Goal: Information Seeking & Learning: Learn about a topic

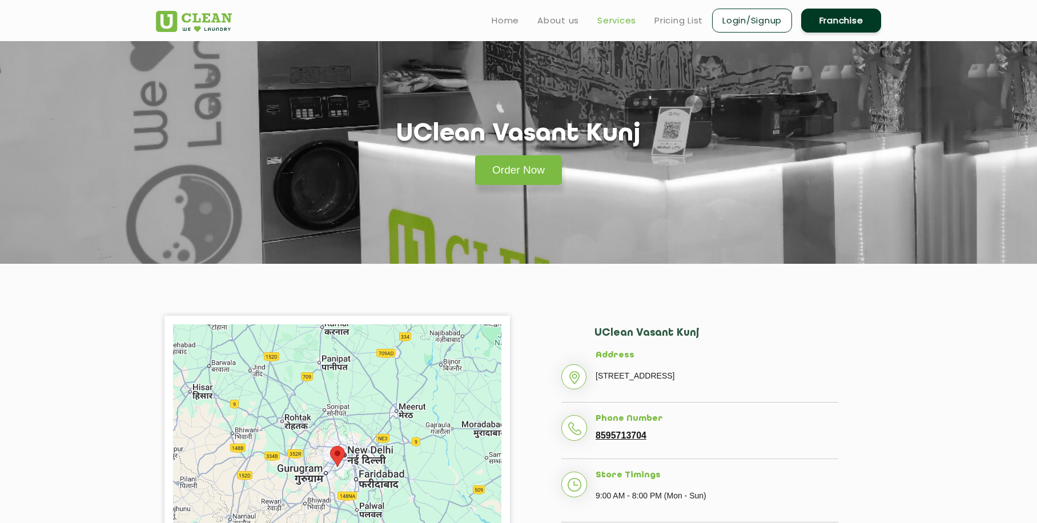
click at [616, 22] on link "Services" at bounding box center [616, 21] width 39 height 14
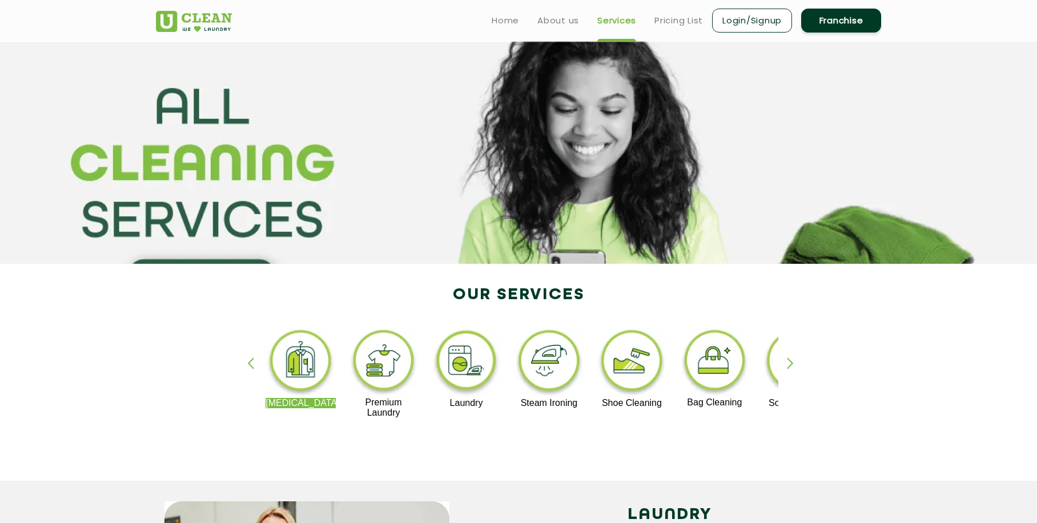
click at [557, 359] on img at bounding box center [549, 362] width 70 height 71
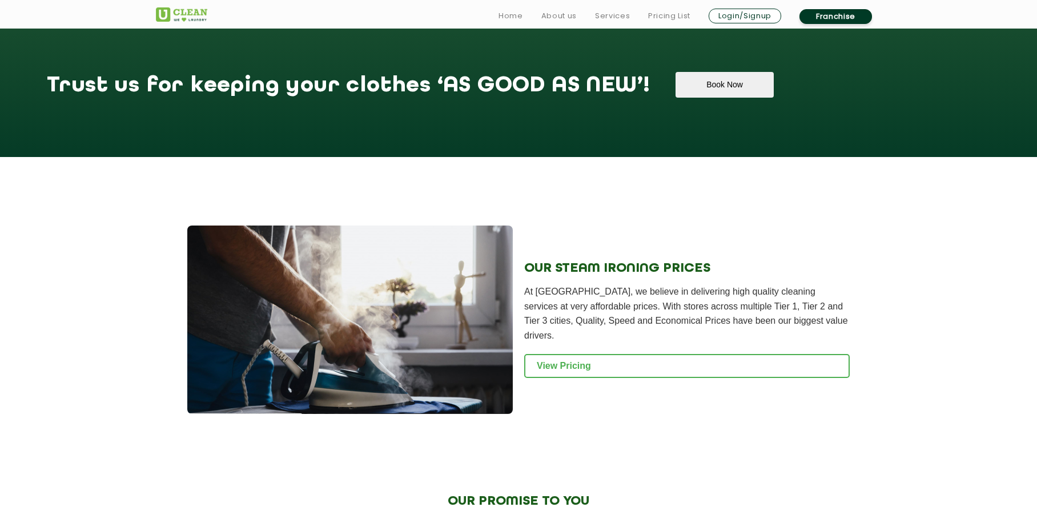
scroll to position [1199, 0]
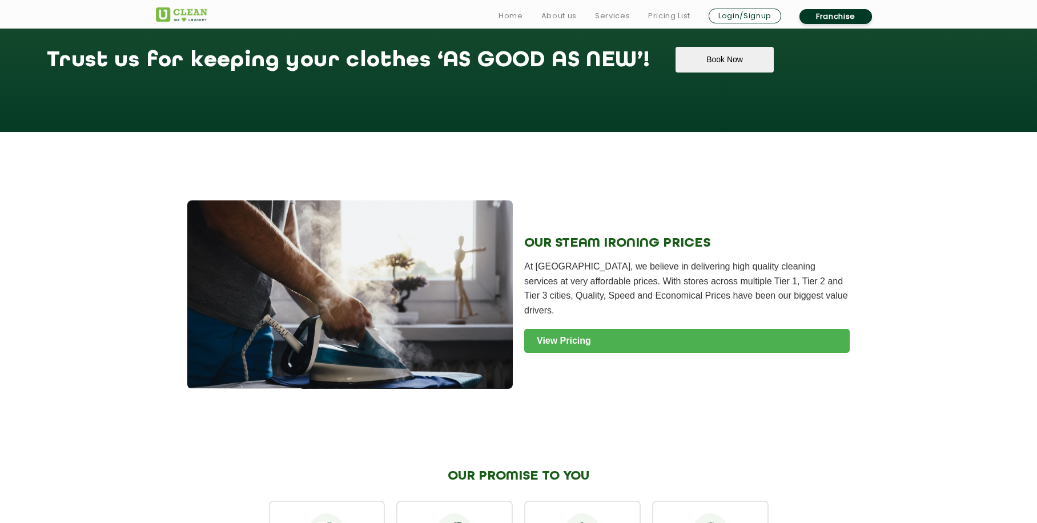
click at [566, 329] on link "View Pricing" at bounding box center [686, 341] width 325 height 24
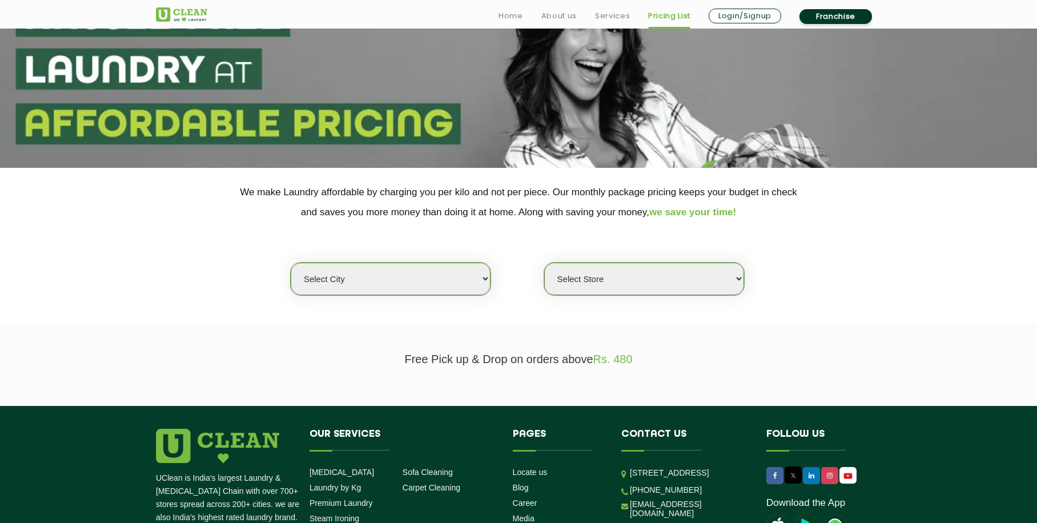
scroll to position [114, 0]
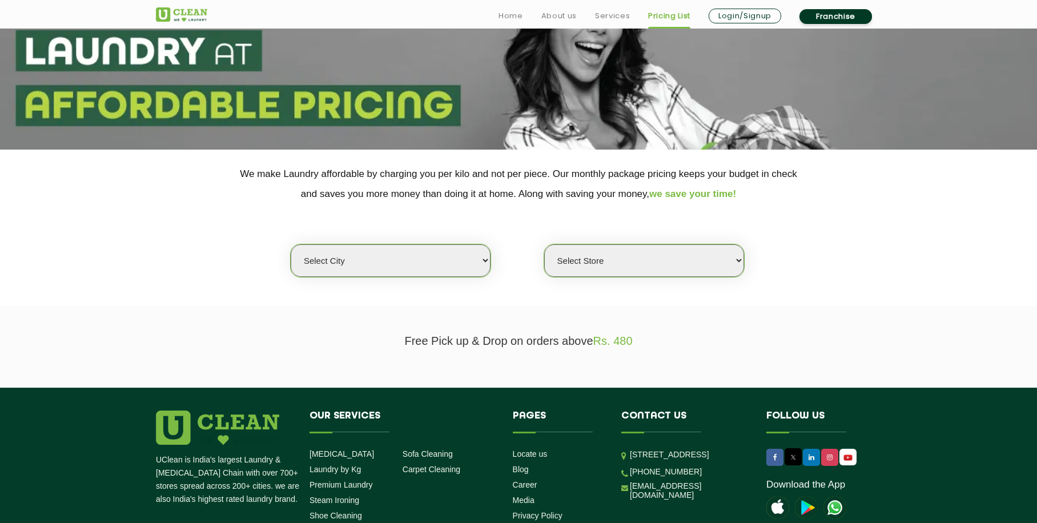
click at [436, 260] on select "Select city Aalo Abu Dhabi Agartala Agra Ahmedabad Akola Aligarh Alwar - UClean…" at bounding box center [391, 260] width 200 height 33
select select "1"
click at [291, 244] on select "Select city Aalo Abu Dhabi Agartala Agra Ahmedabad Akola Aligarh Alwar - UClean…" at bounding box center [391, 260] width 200 height 33
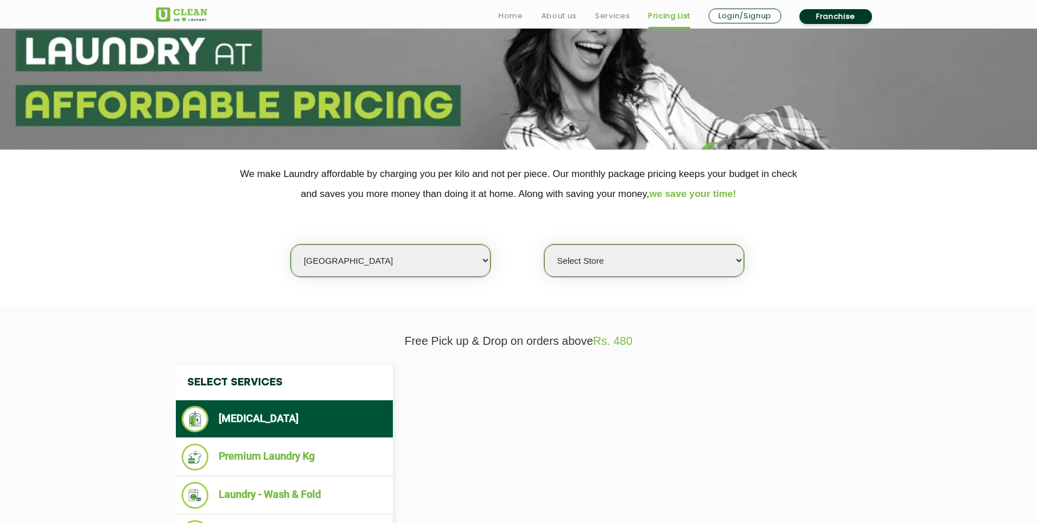
click at [625, 269] on select "Select Store" at bounding box center [644, 260] width 200 height 33
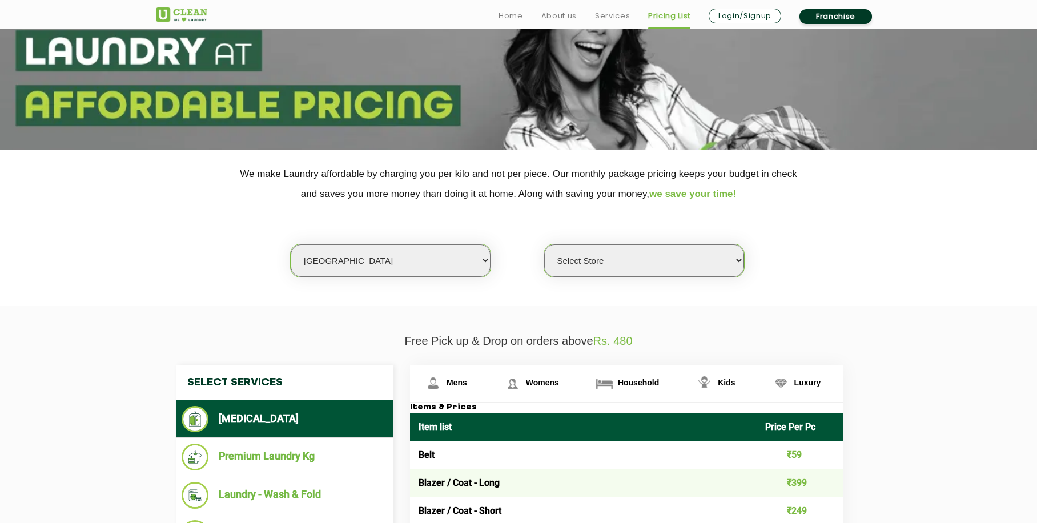
select select "2"
click at [544, 244] on select "Select Store UClean Vasant Kunj UClean Greater Kailash 2 UClean Dwarka UClean R…" at bounding box center [644, 260] width 200 height 33
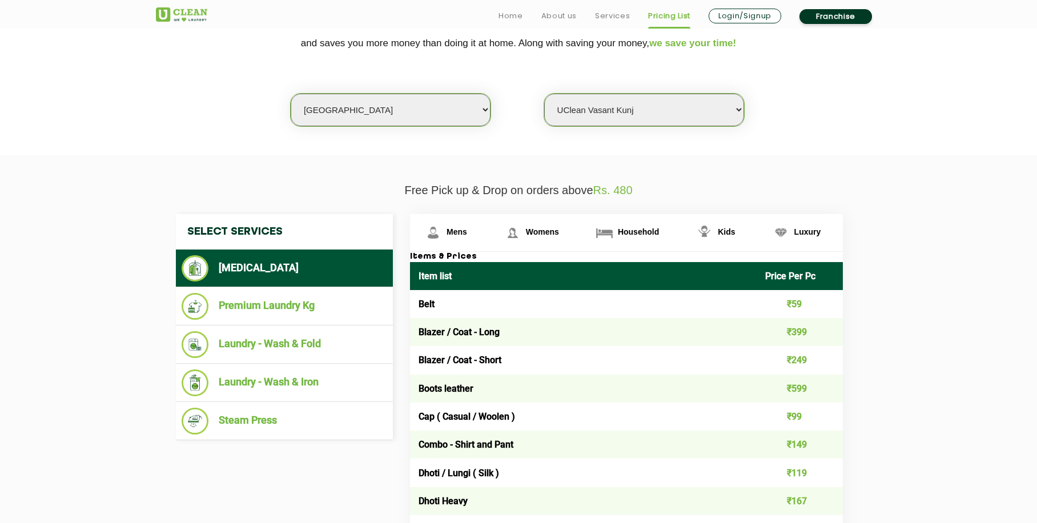
scroll to position [285, 0]
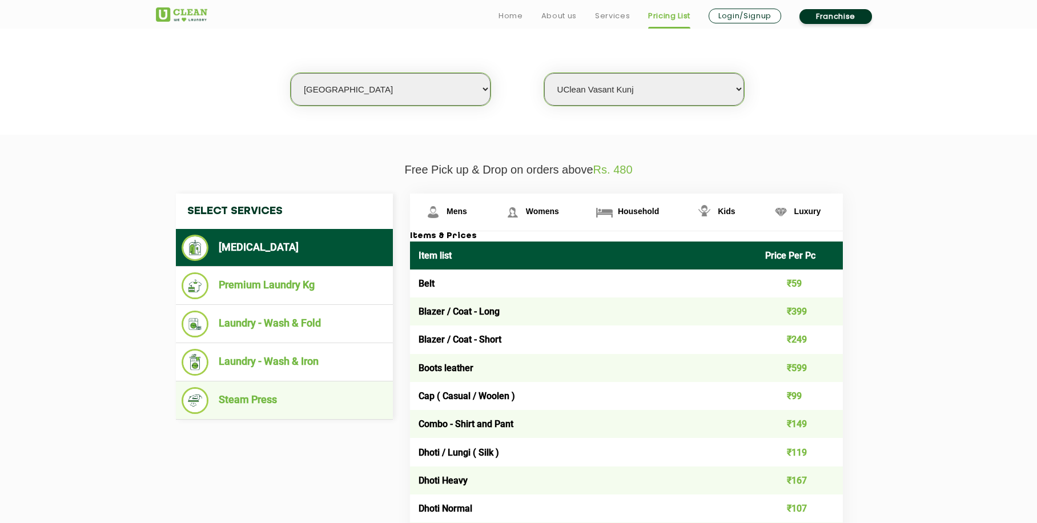
click at [225, 396] on li "Steam Press" at bounding box center [284, 400] width 205 height 27
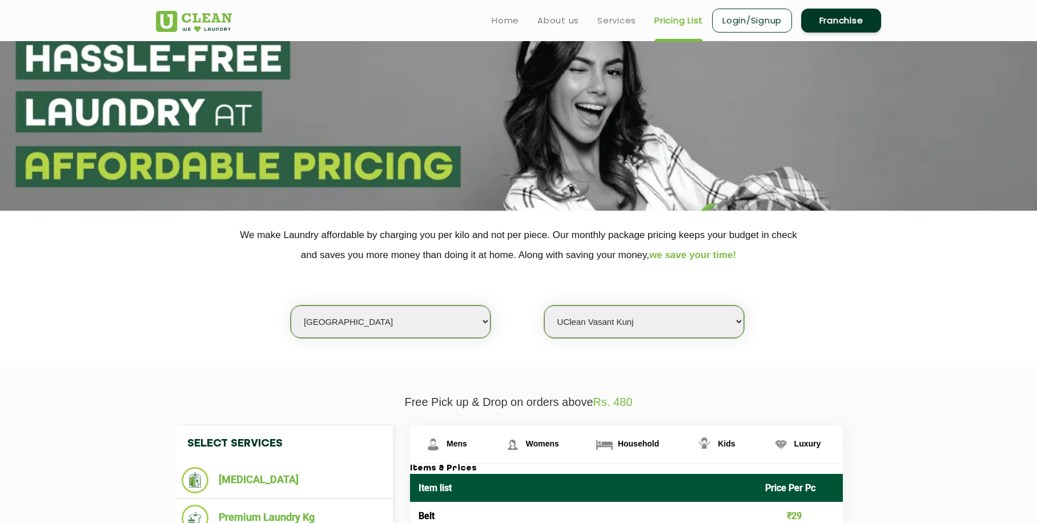
scroll to position [0, 0]
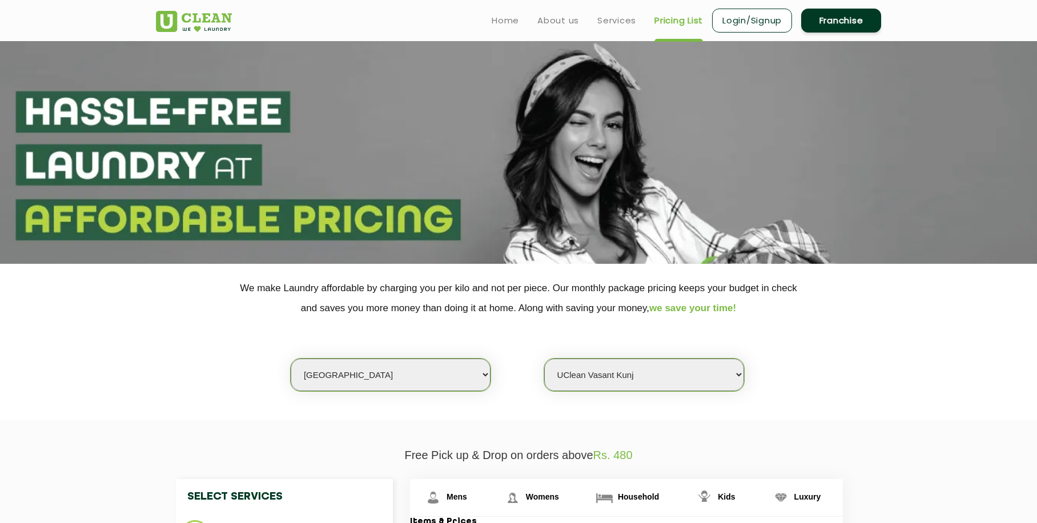
click at [790, 296] on p "We make Laundry affordable by charging you per kilo and not per piece. Our mont…" at bounding box center [518, 298] width 725 height 40
click at [620, 16] on link "Services" at bounding box center [616, 21] width 39 height 14
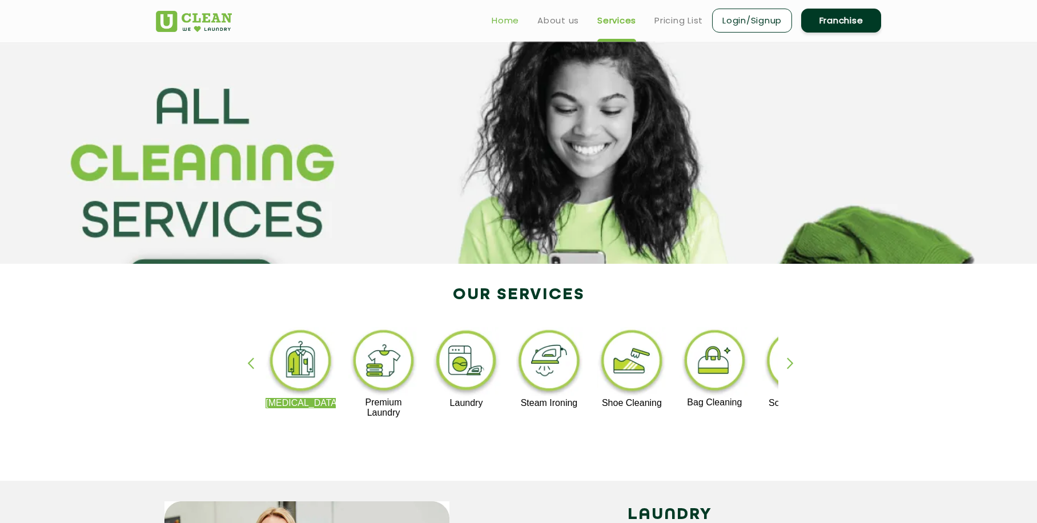
click at [499, 21] on link "Home" at bounding box center [504, 21] width 27 height 14
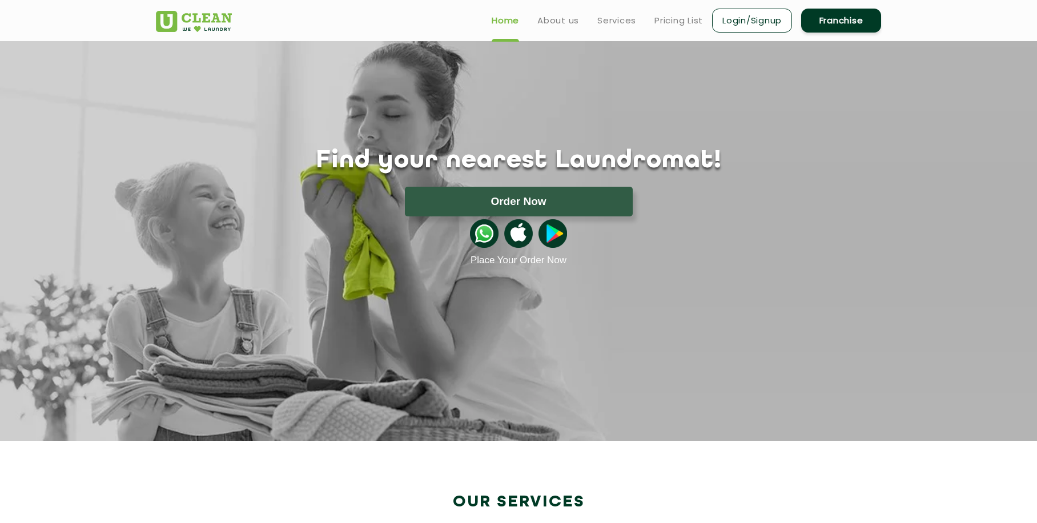
click at [519, 233] on img at bounding box center [518, 233] width 29 height 29
